Goal: Transaction & Acquisition: Subscribe to service/newsletter

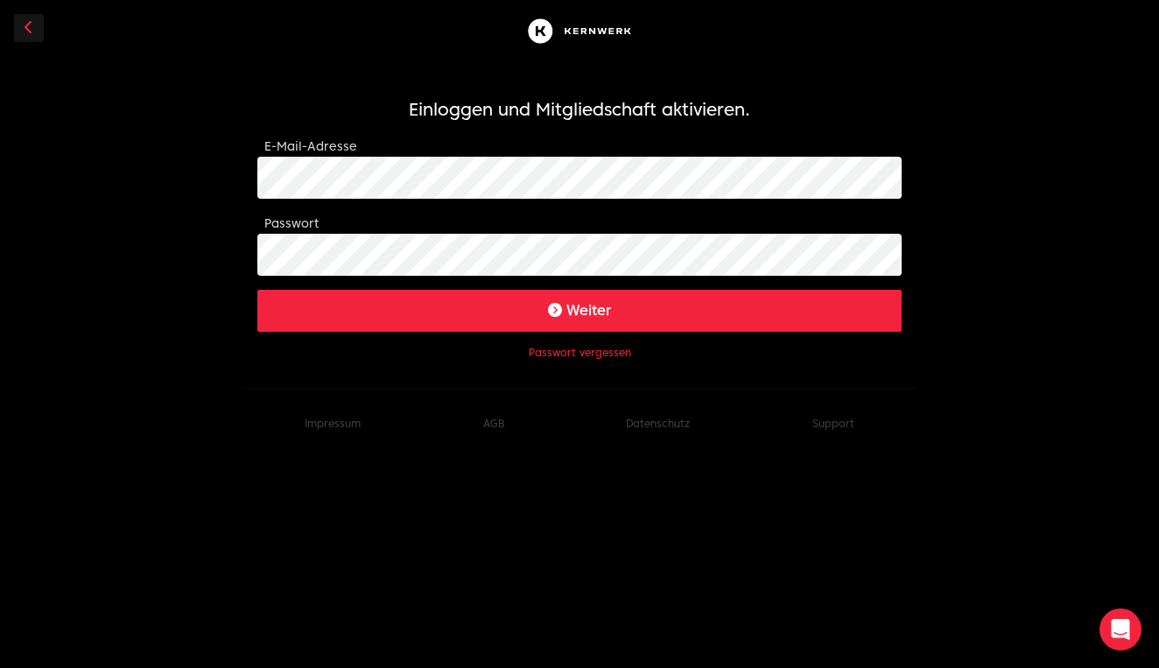
click at [475, 325] on button "Weiter" at bounding box center [579, 311] width 644 height 42
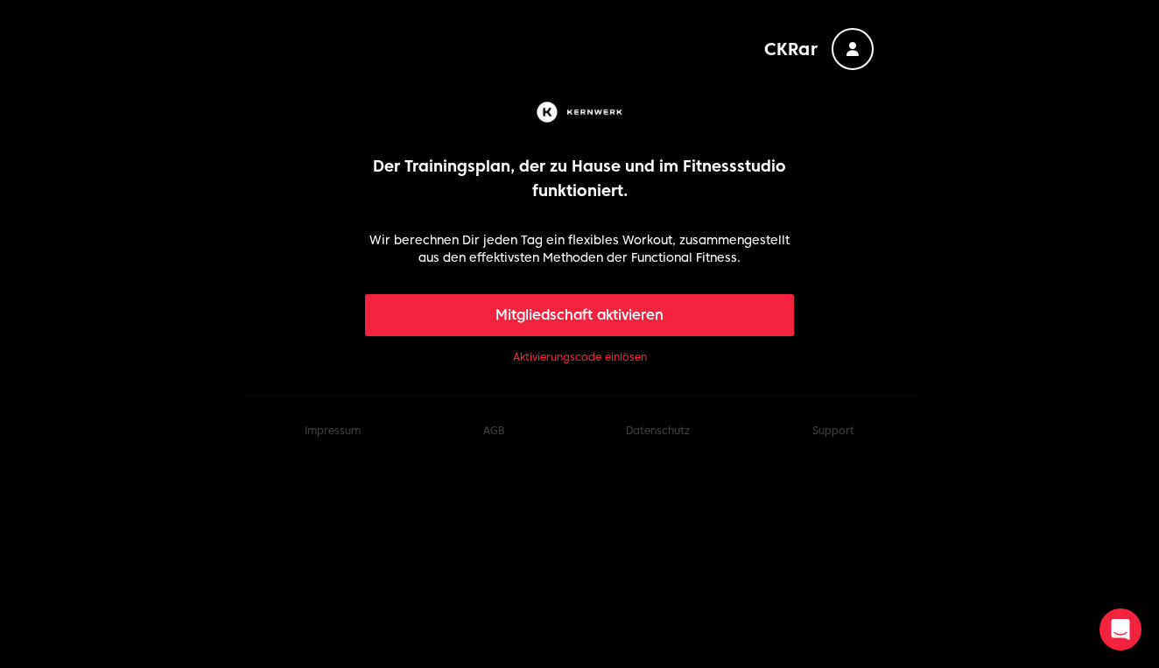
click at [590, 357] on link "Aktivierungscode einlösen" at bounding box center [580, 357] width 134 height 14
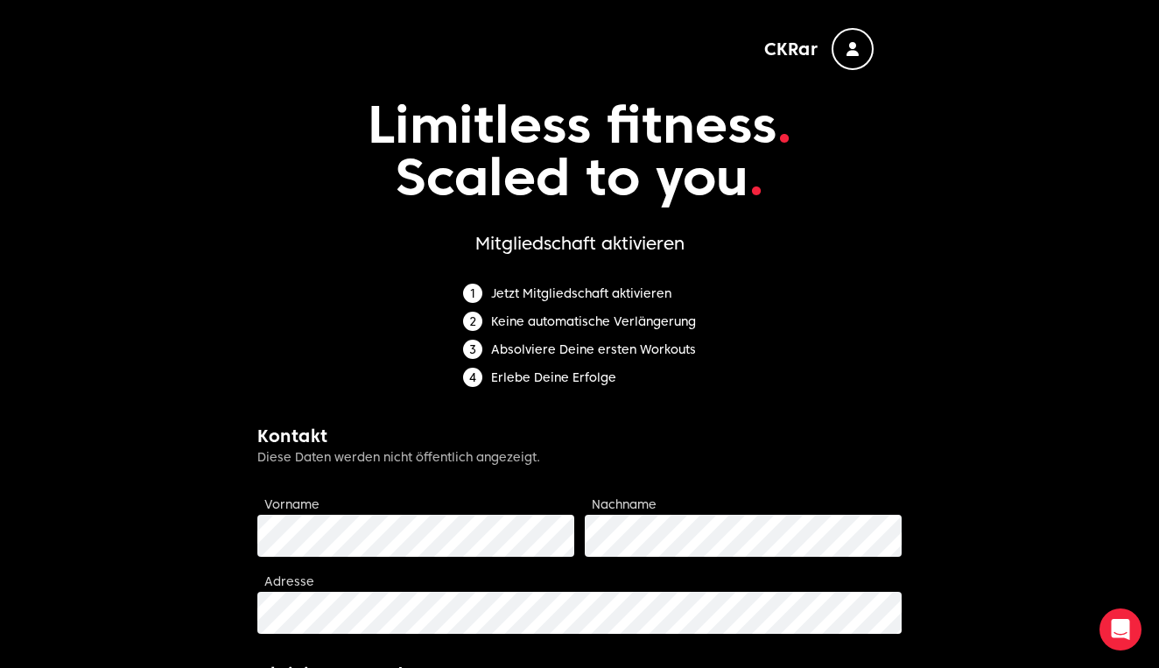
click at [852, 38] on div "button" at bounding box center [853, 49] width 42 height 42
click at [824, 93] on button "Abmelden" at bounding box center [820, 94] width 70 height 21
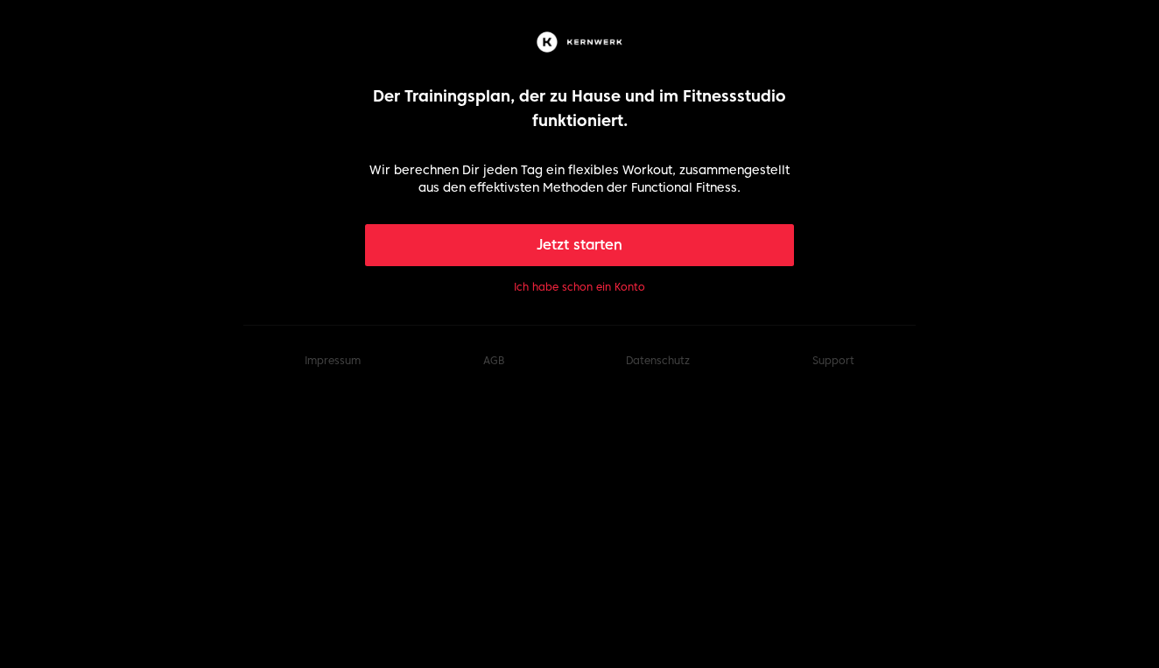
click at [607, 236] on button "Jetzt starten" at bounding box center [580, 245] width 430 height 42
